Goal: Use online tool/utility

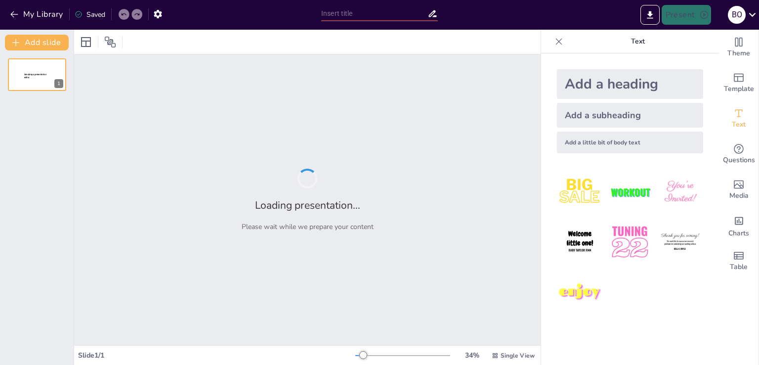
type input "Моделі та аналоги: Як створити свій повітряний змій"
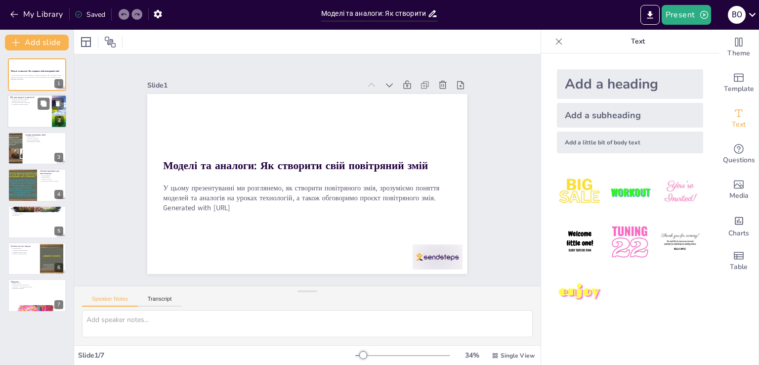
click at [32, 109] on div at bounding box center [36, 112] width 59 height 34
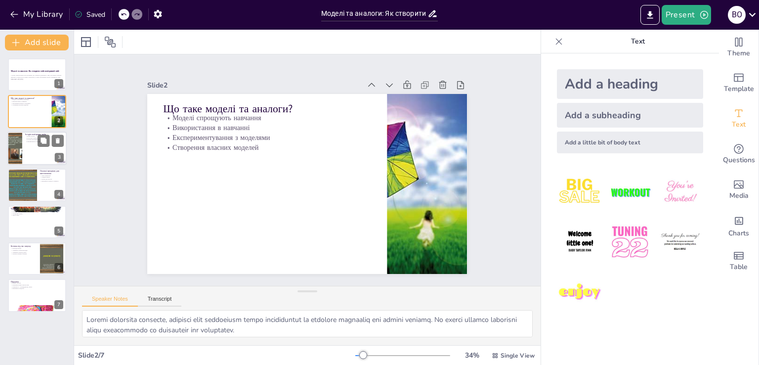
click at [28, 145] on div at bounding box center [36, 148] width 59 height 34
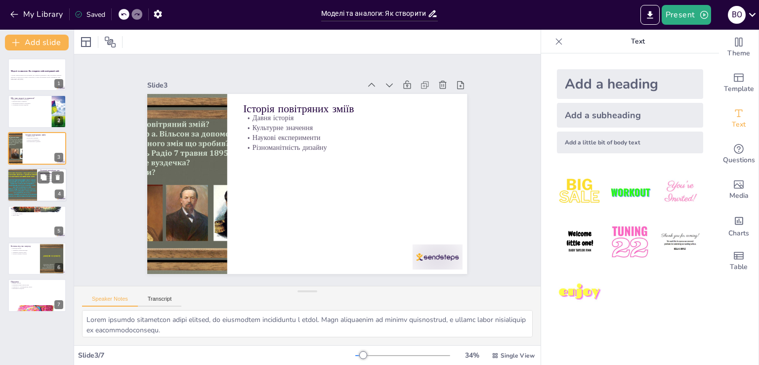
click at [29, 182] on div at bounding box center [22, 185] width 44 height 34
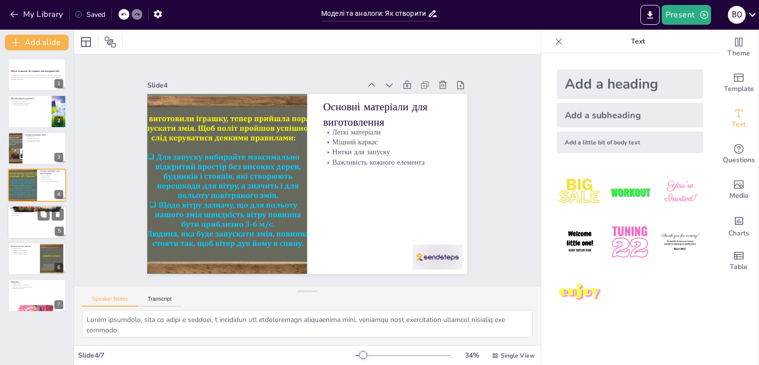
click at [28, 218] on div at bounding box center [36, 222] width 59 height 34
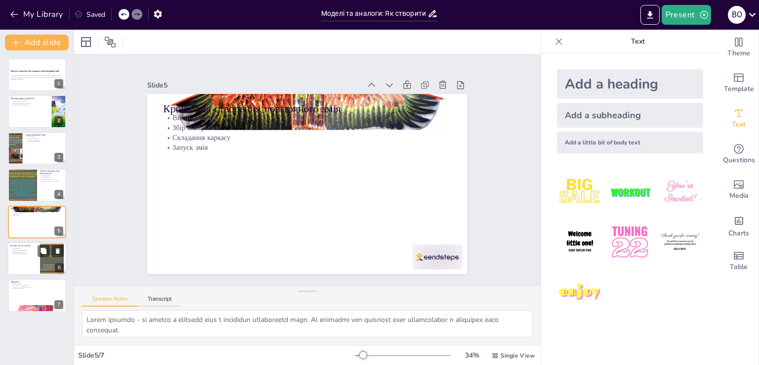
click at [18, 252] on p "Уникання сильного вітру" at bounding box center [23, 252] width 27 height 2
type textarea "Lorem ipsumdolo sitam con adipisc elit s doeiusmo temporin utlabor. Et dolorema…"
